Goal: Task Accomplishment & Management: Use online tool/utility

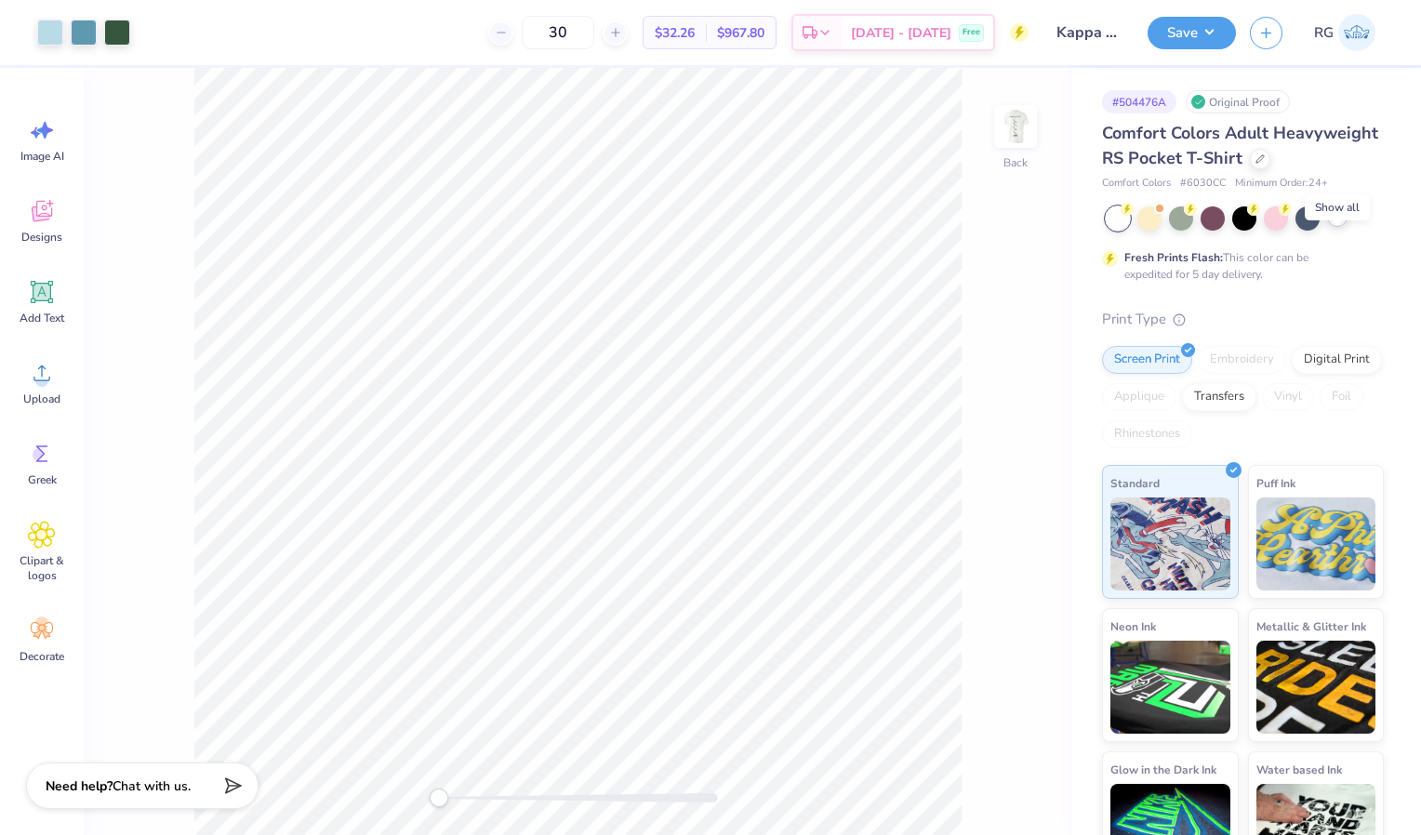
click at [1335, 224] on icon at bounding box center [1337, 216] width 15 height 15
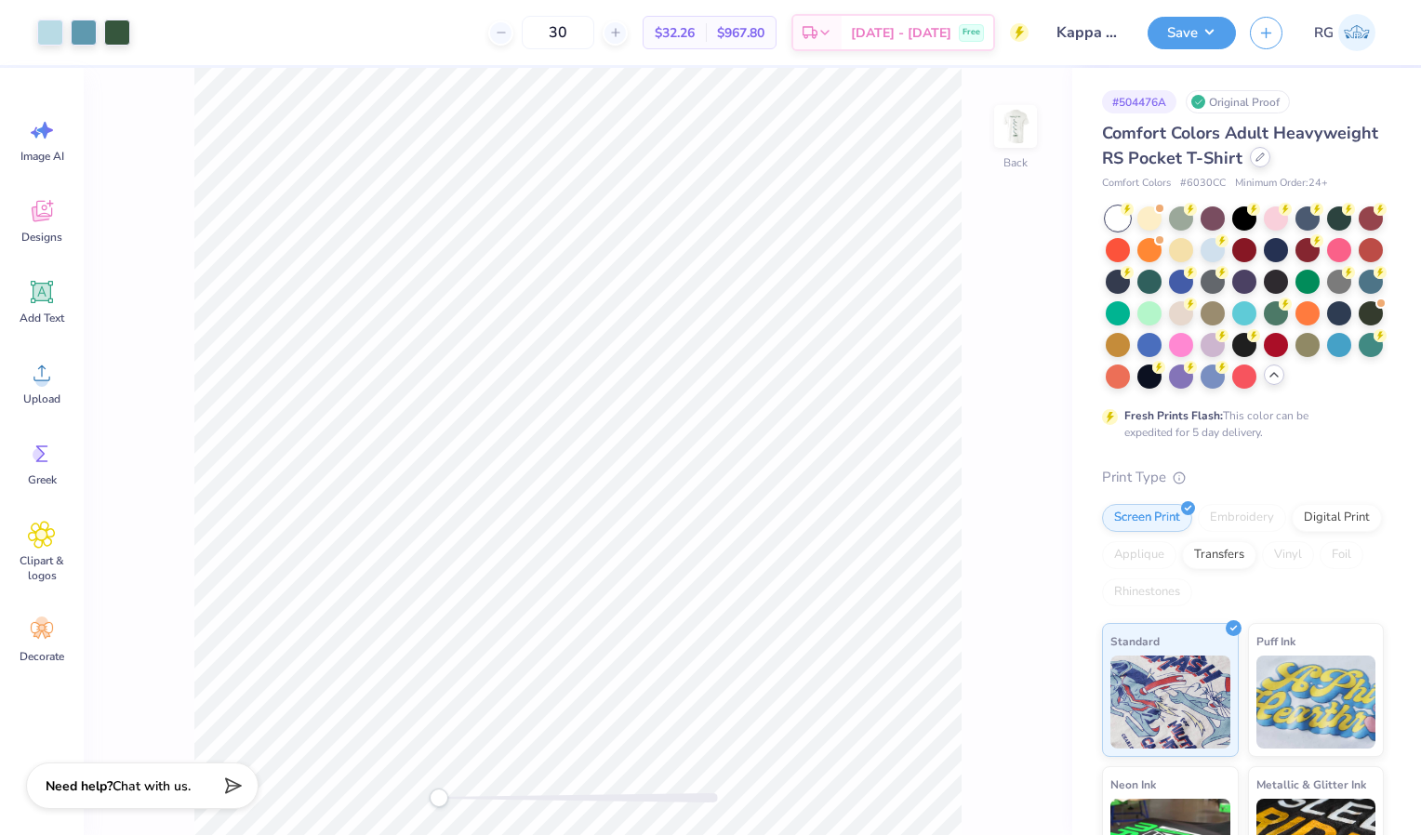
click at [1256, 162] on icon at bounding box center [1260, 157] width 9 height 9
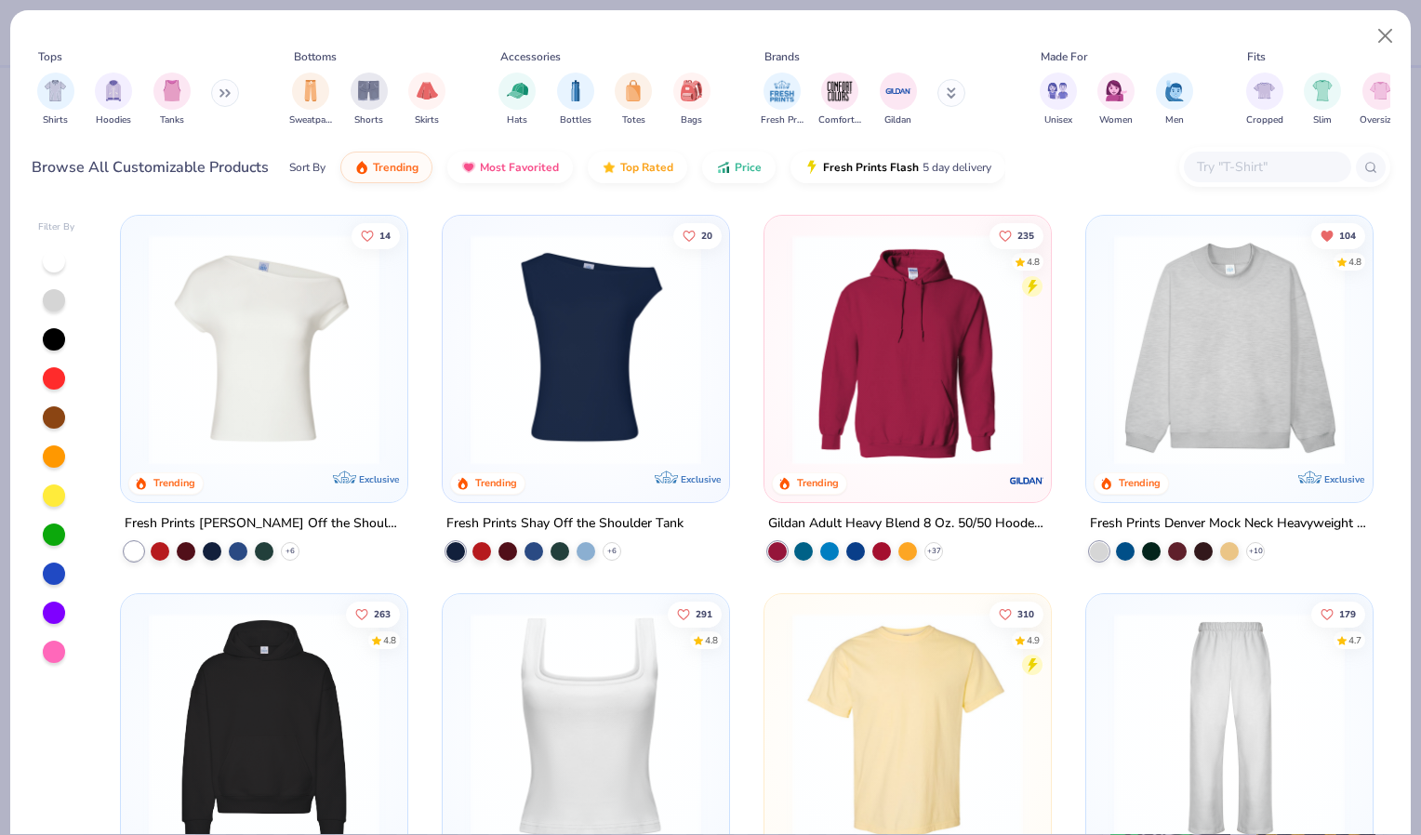
click at [908, 681] on img at bounding box center [907, 728] width 249 height 231
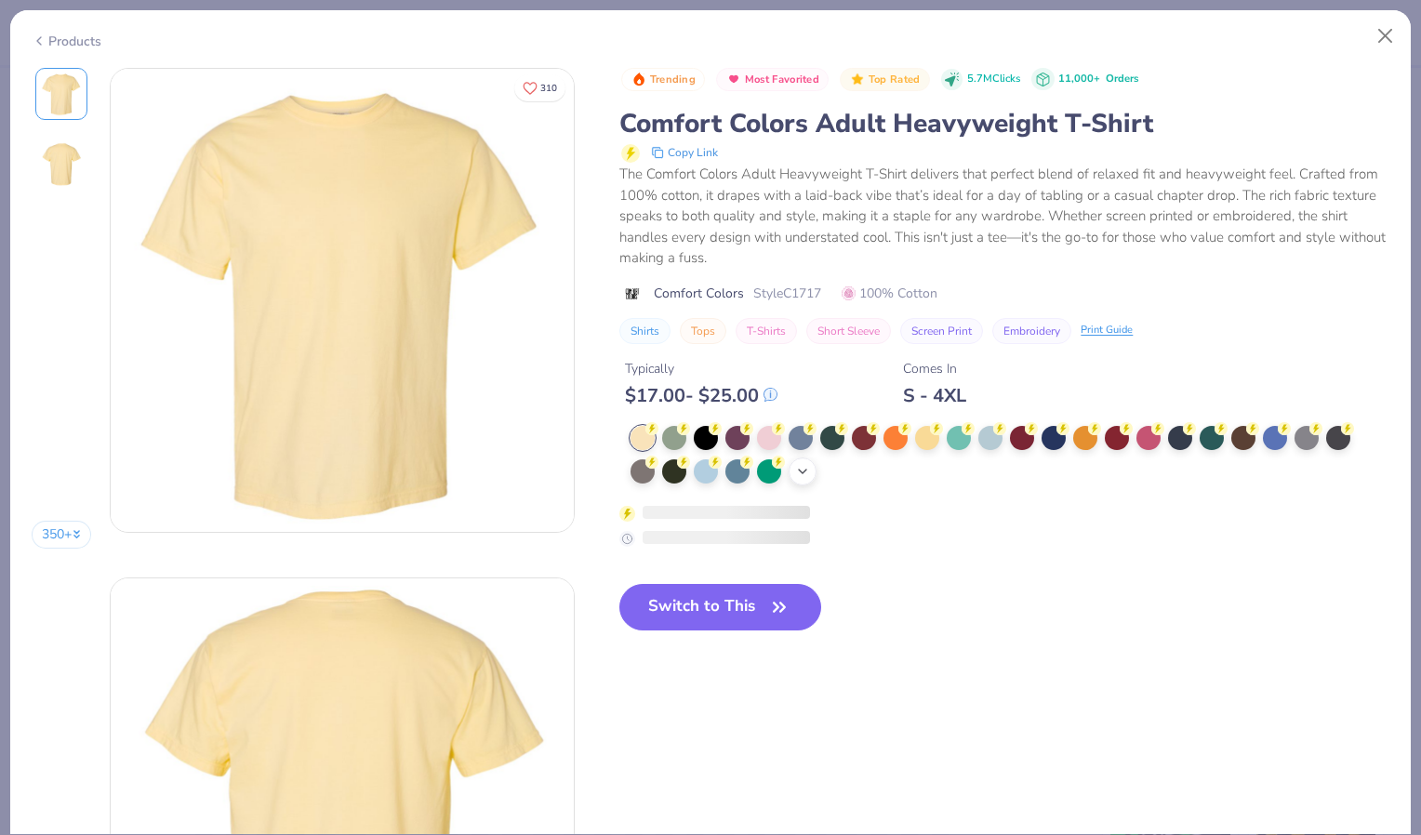
click at [806, 478] on icon at bounding box center [802, 471] width 15 height 15
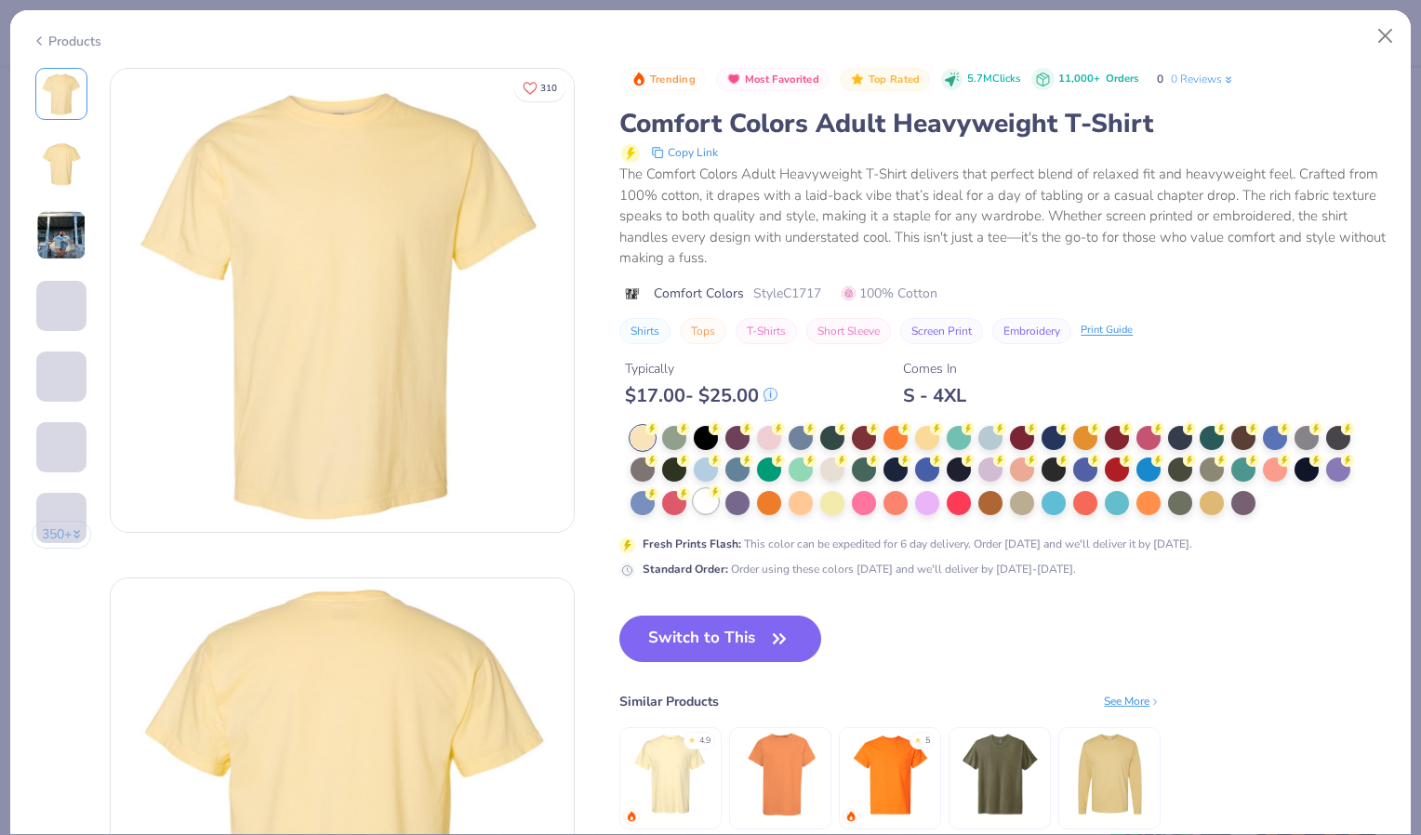
click at [707, 506] on div at bounding box center [706, 501] width 24 height 24
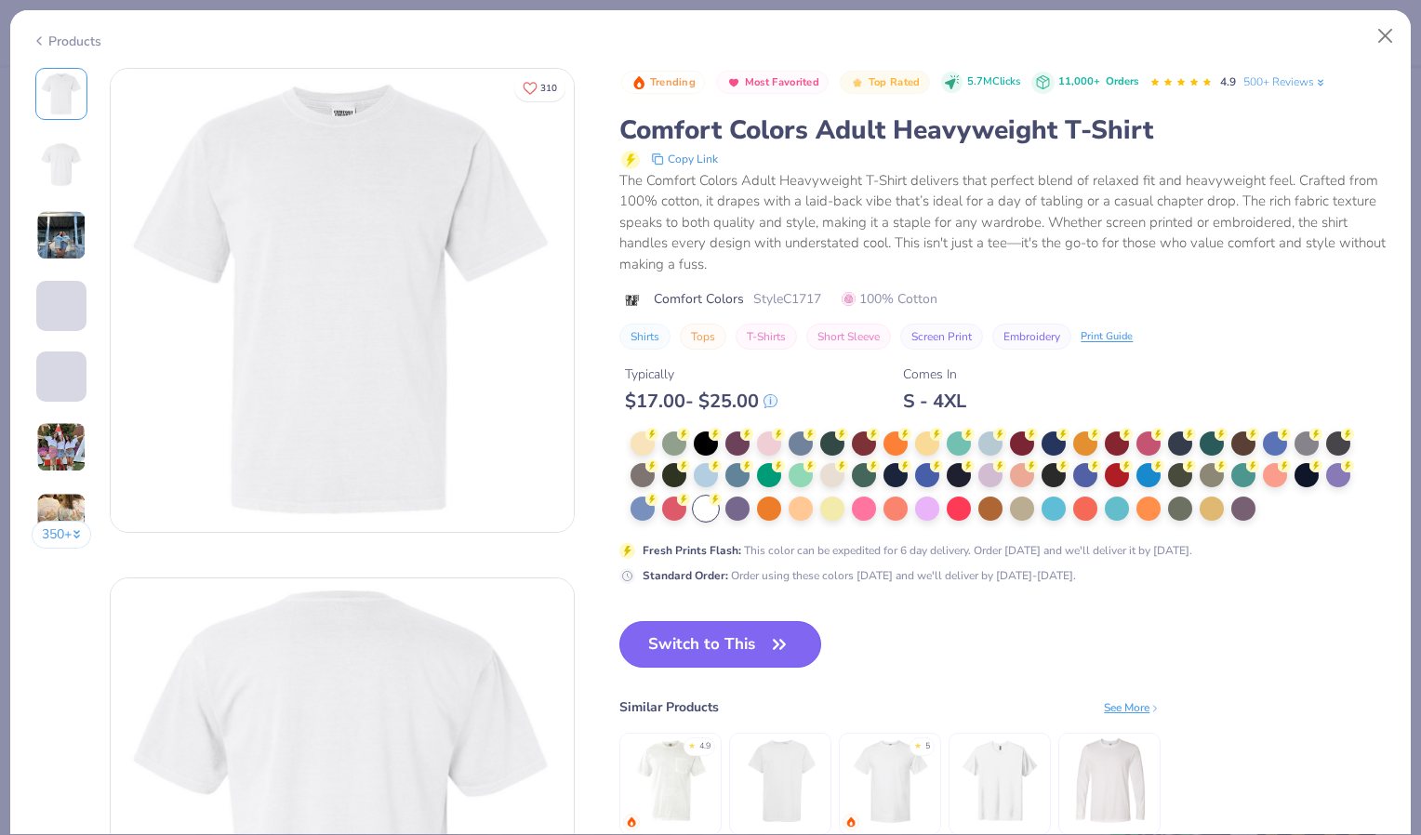
click at [763, 646] on button "Switch to This" at bounding box center [721, 644] width 202 height 47
click at [747, 644] on button "Switch to This" at bounding box center [721, 644] width 202 height 47
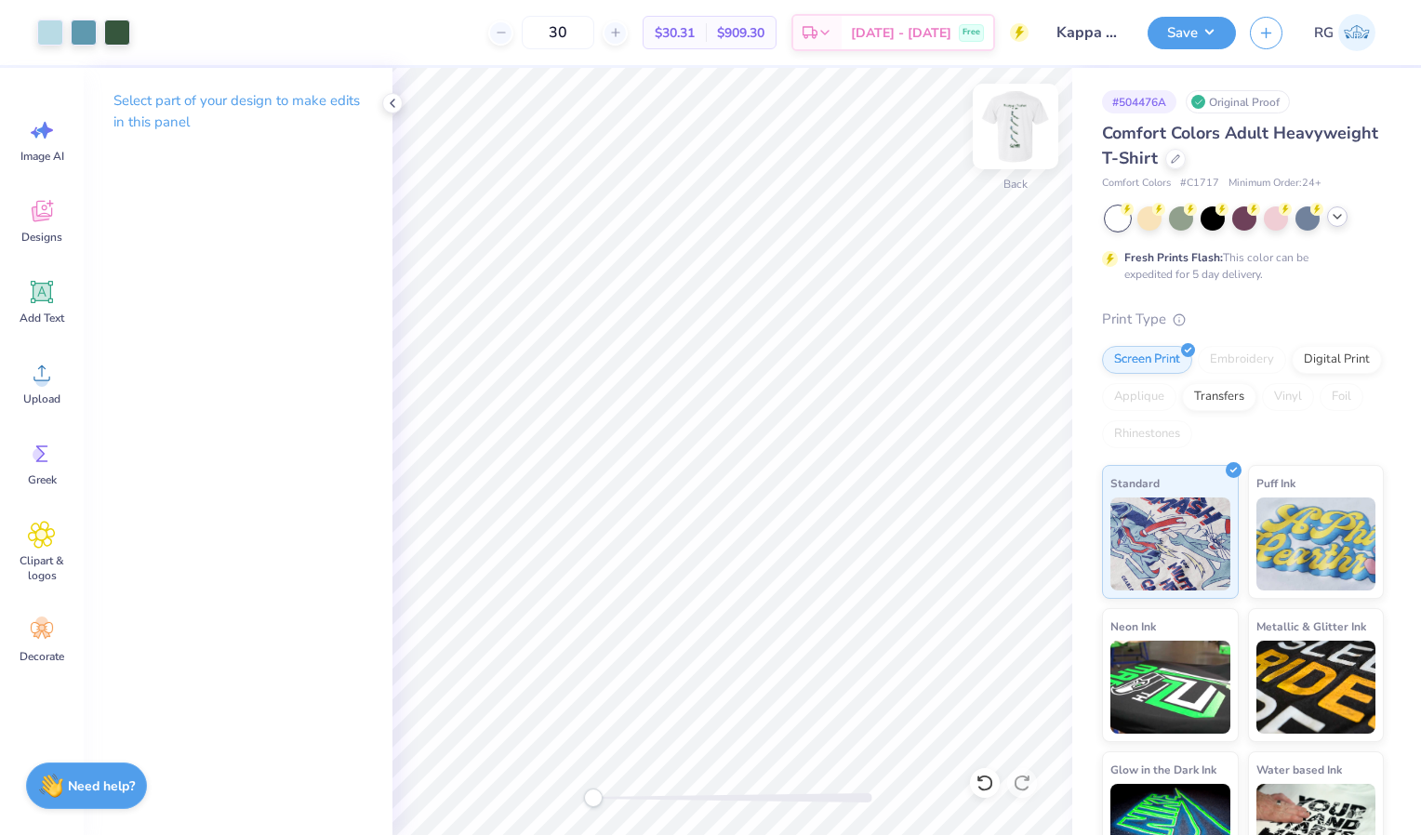
click at [1008, 140] on img at bounding box center [1016, 126] width 74 height 74
click at [1173, 30] on button "Save" at bounding box center [1192, 30] width 88 height 33
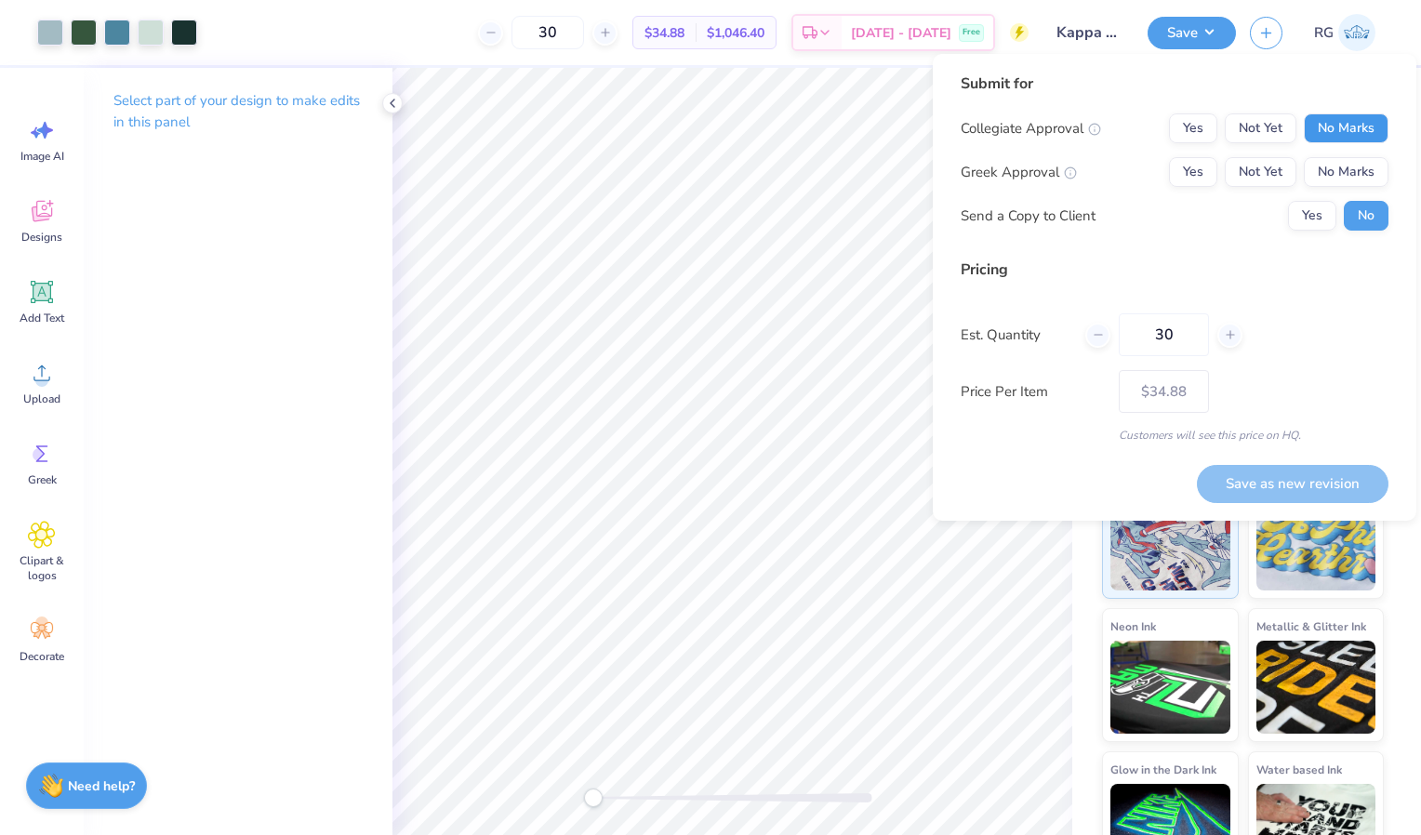
click at [1346, 119] on button "No Marks" at bounding box center [1346, 128] width 85 height 30
click at [1195, 176] on button "Yes" at bounding box center [1193, 172] width 48 height 30
click at [1319, 213] on button "Yes" at bounding box center [1312, 216] width 48 height 30
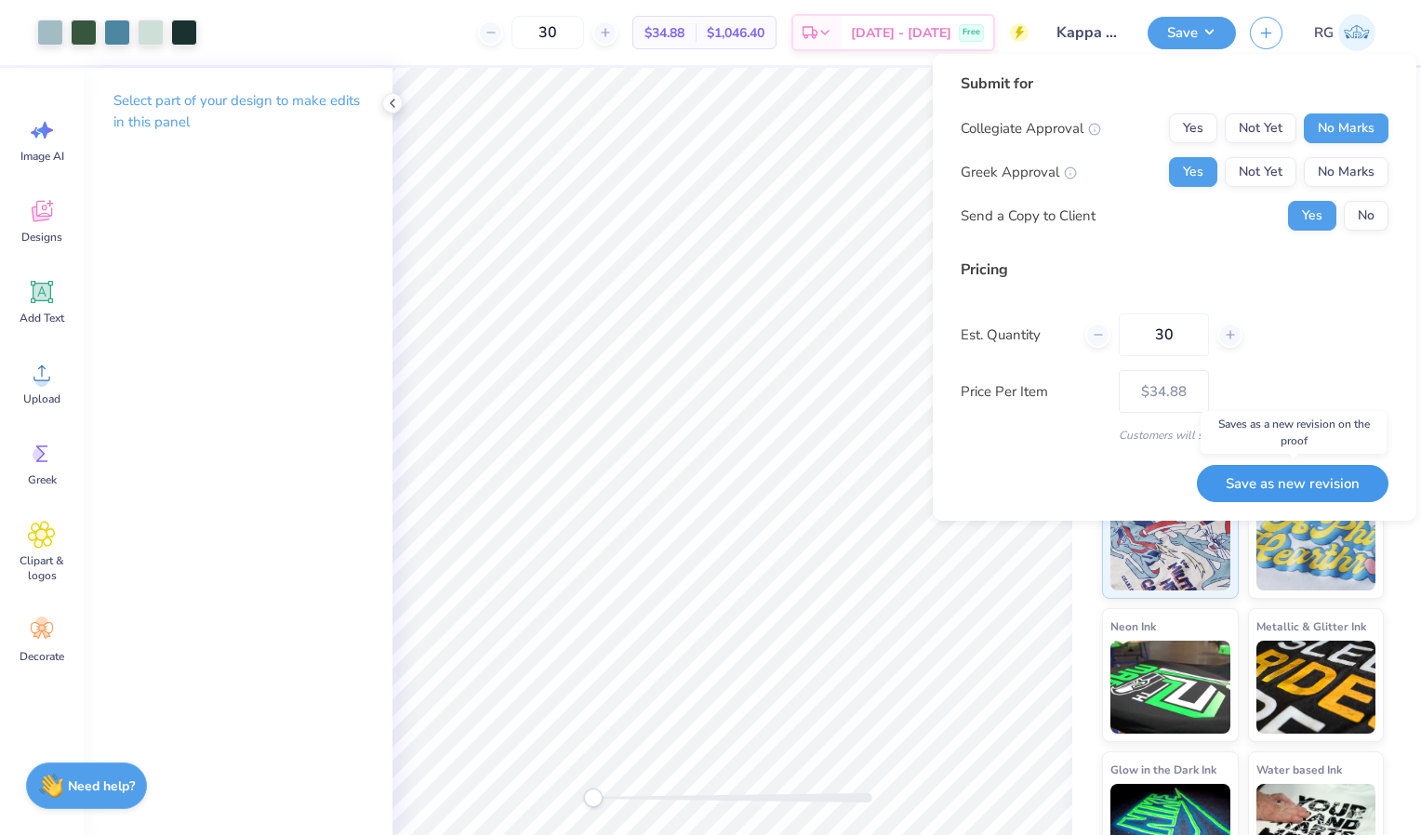
click at [1304, 481] on button "Save as new revision" at bounding box center [1293, 484] width 192 height 38
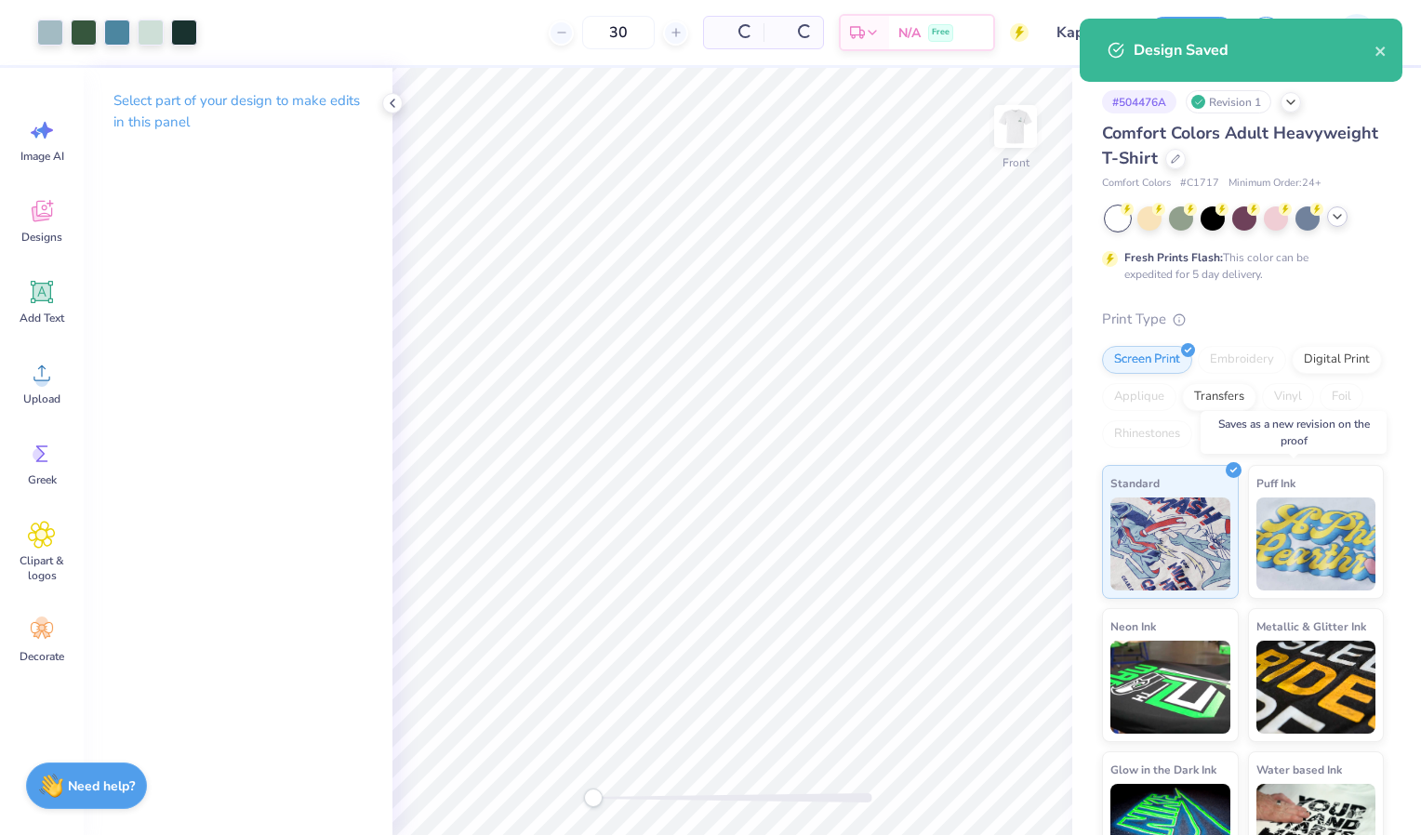
type input "$41.37"
